Goal: Task Accomplishment & Management: Complete application form

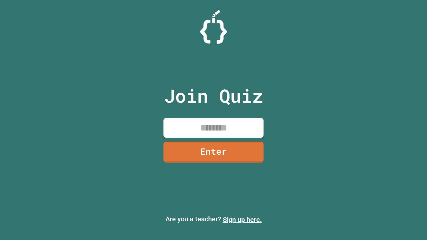
click at [242, 220] on link "Sign up here." at bounding box center [242, 220] width 39 height 8
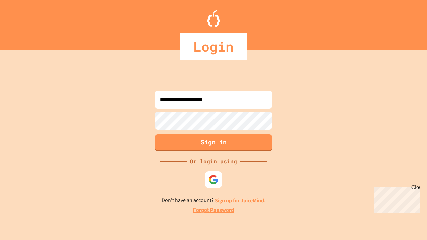
type input "**********"
